Goal: Task Accomplishment & Management: Manage account settings

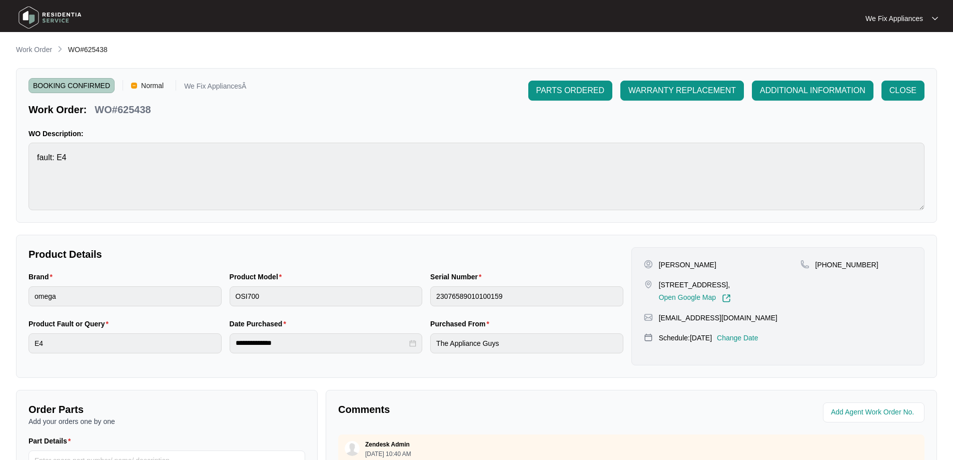
click at [57, 23] on img at bounding box center [50, 18] width 70 height 30
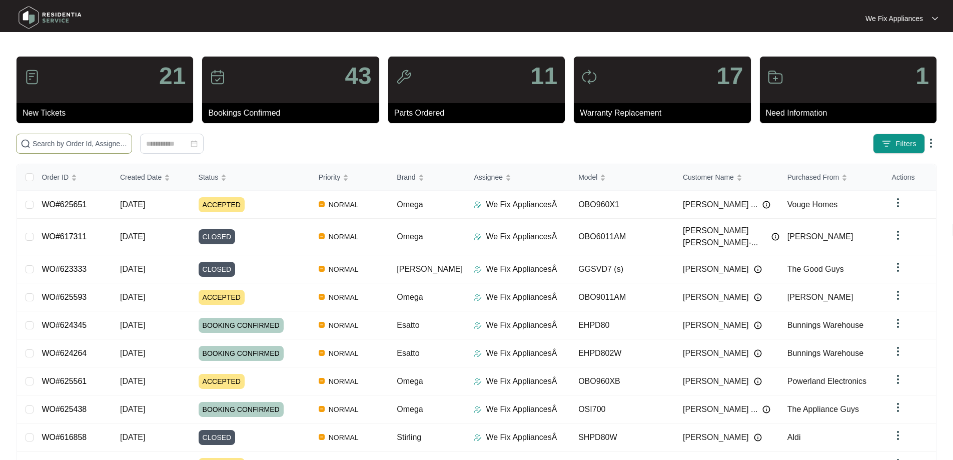
paste input "625593"
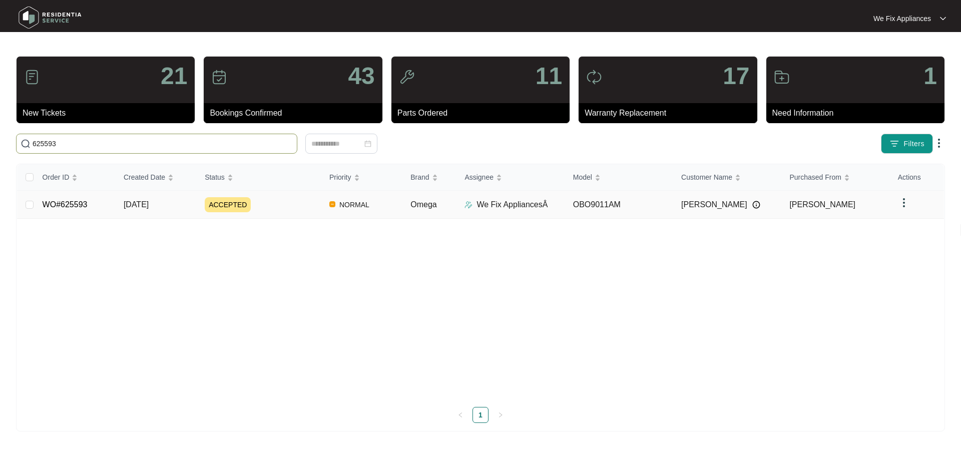
type input "625593"
click at [83, 202] on link "WO#625593" at bounding box center [65, 204] width 45 height 9
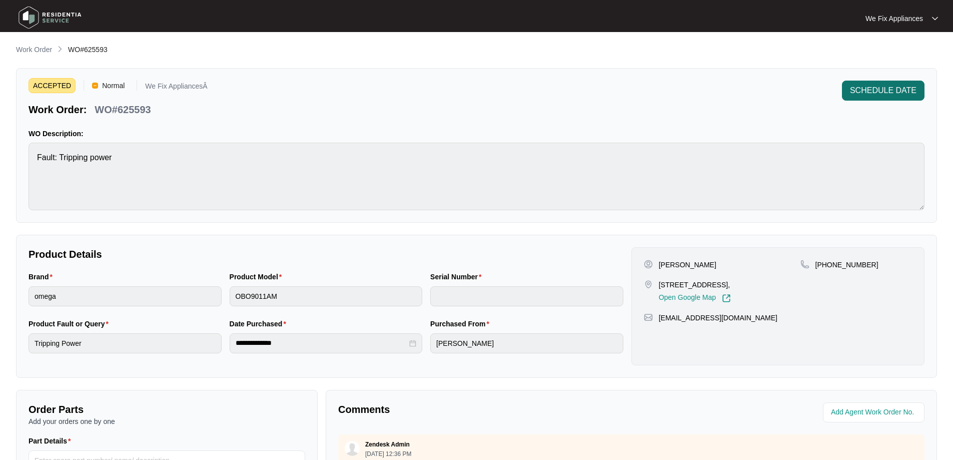
click at [893, 83] on button "SCHEDULE DATE" at bounding box center [883, 91] width 83 height 20
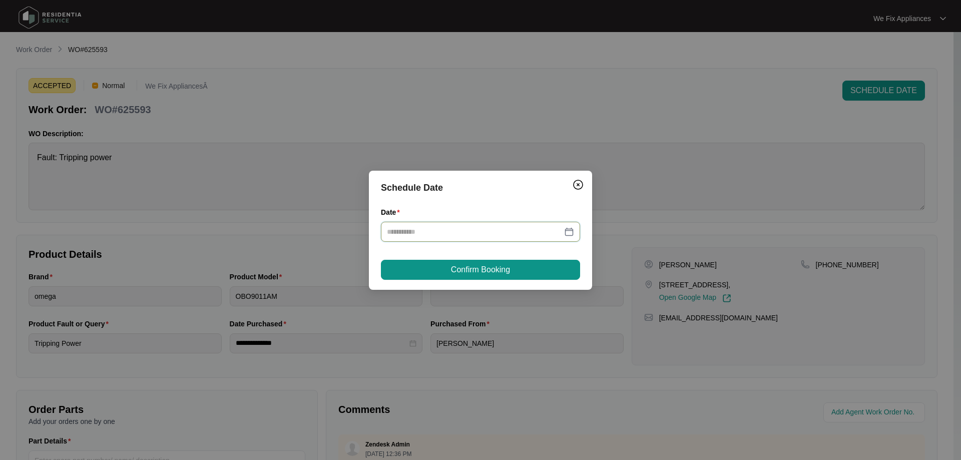
click at [448, 230] on input "Date" at bounding box center [474, 231] width 175 height 11
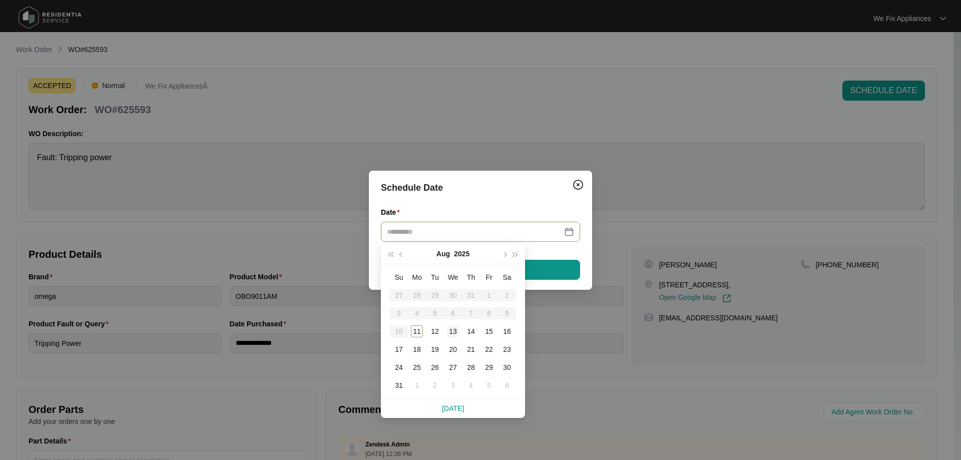
click at [452, 328] on div "13" at bounding box center [453, 331] width 12 height 12
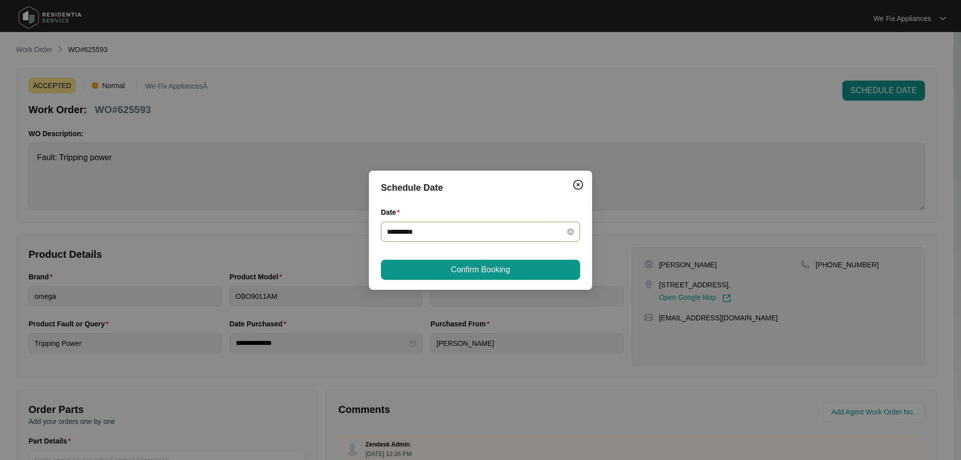
click at [479, 234] on input "**********" at bounding box center [474, 231] width 175 height 11
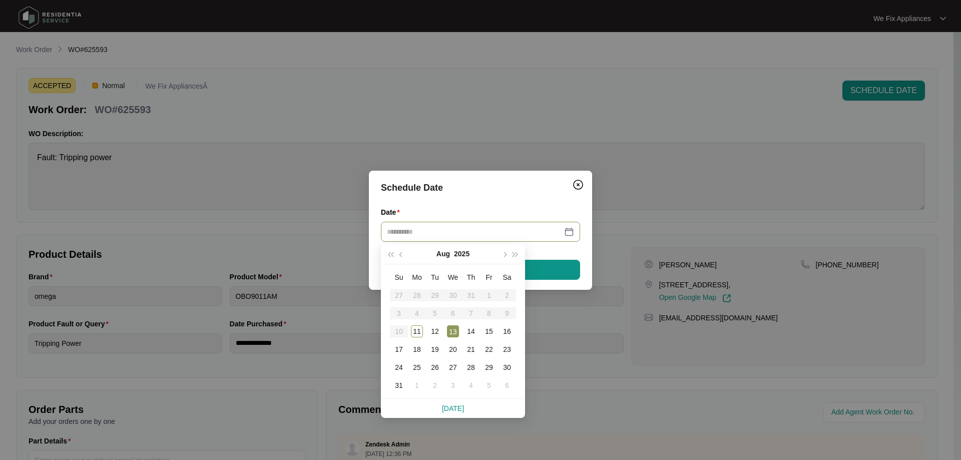
type input "**********"
click at [457, 331] on div "13" at bounding box center [453, 331] width 12 height 12
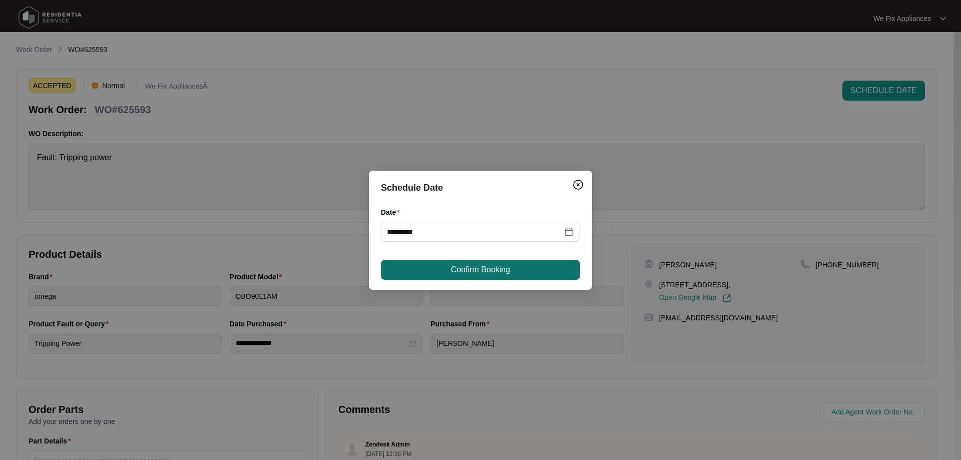
click at [444, 278] on button "Confirm Booking" at bounding box center [480, 270] width 199 height 20
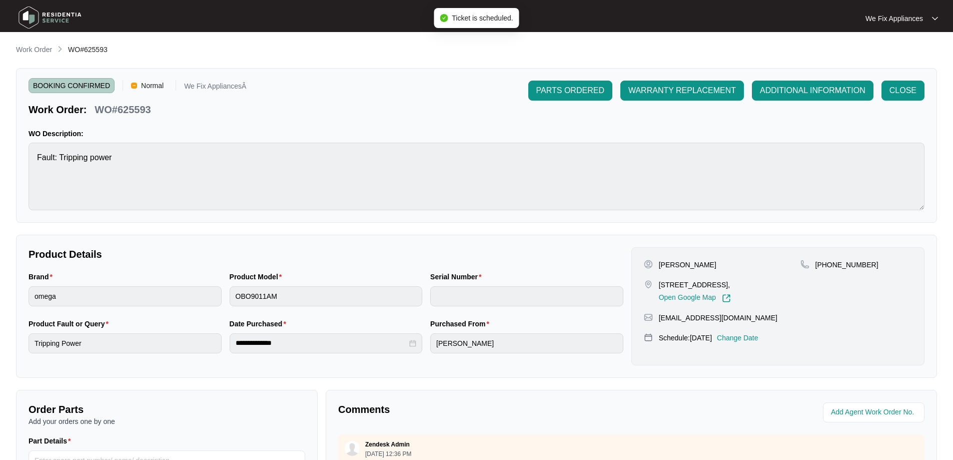
click at [58, 23] on img at bounding box center [50, 18] width 70 height 30
